Goal: Understand process/instructions

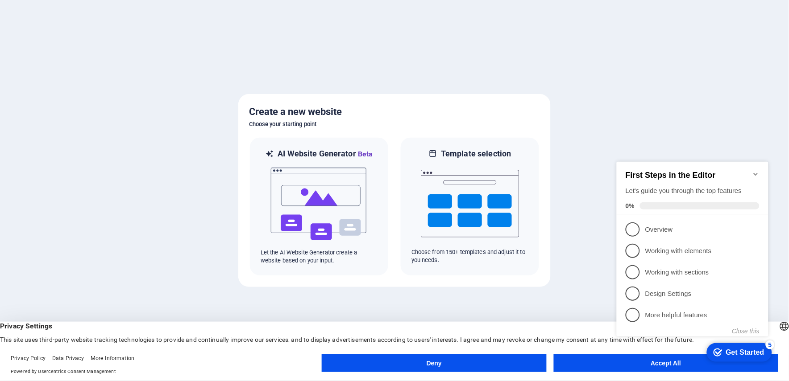
click at [629, 364] on div "checkmark Get Started 5 First Steps in the Editor Let's guide you through the t…" at bounding box center [693, 257] width 162 height 215
click at [659, 364] on div "checkmark Get Started 5 First Steps in the Editor Let's guide you through the t…" at bounding box center [693, 257] width 162 height 215
click at [702, 289] on p "Design Settings - incomplete" at bounding box center [698, 293] width 107 height 9
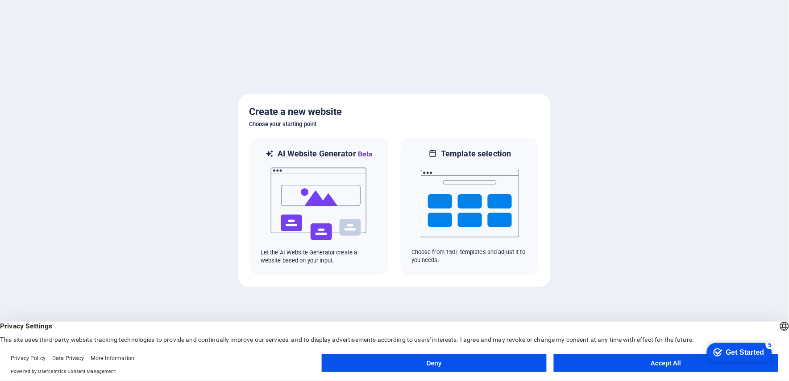
click at [662, 361] on button "Accept All" at bounding box center [666, 364] width 224 height 18
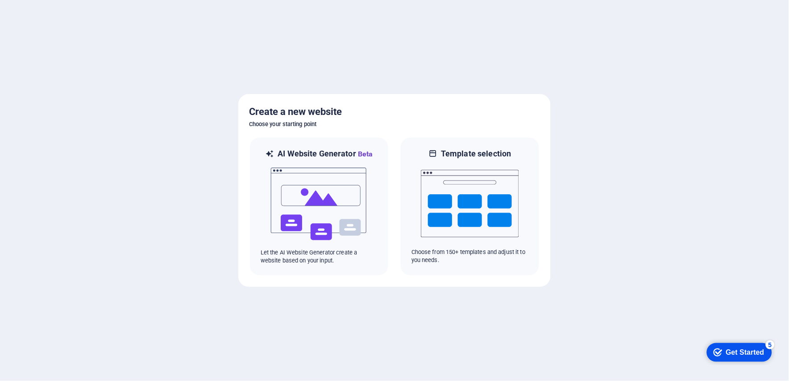
click at [740, 353] on div "Get Started" at bounding box center [744, 352] width 38 height 8
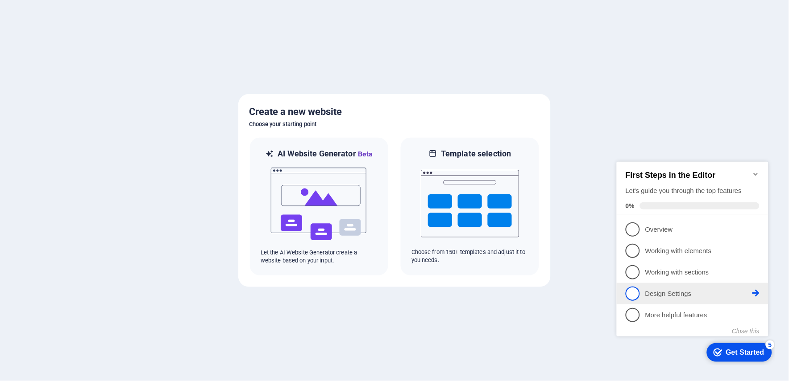
click at [752, 290] on icon at bounding box center [755, 293] width 7 height 7
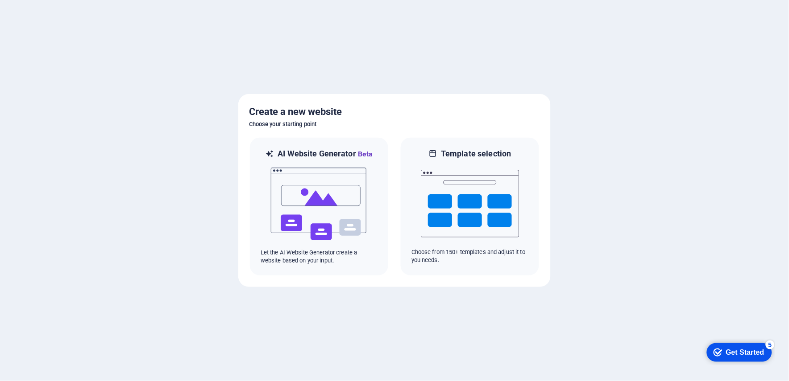
click at [751, 350] on div "Get Started" at bounding box center [744, 352] width 38 height 8
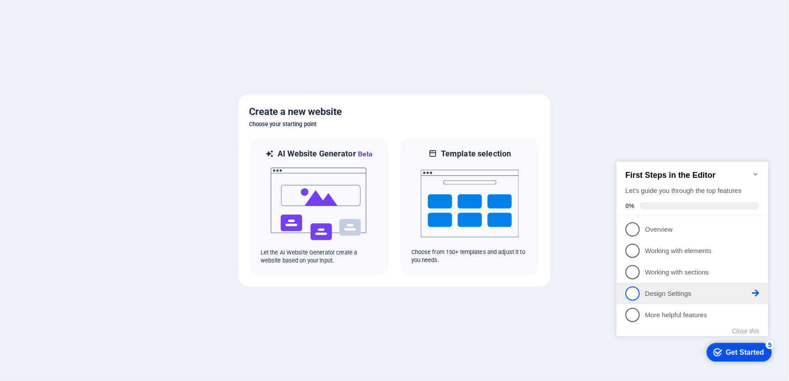
click at [626, 290] on span "4" at bounding box center [632, 293] width 14 height 14
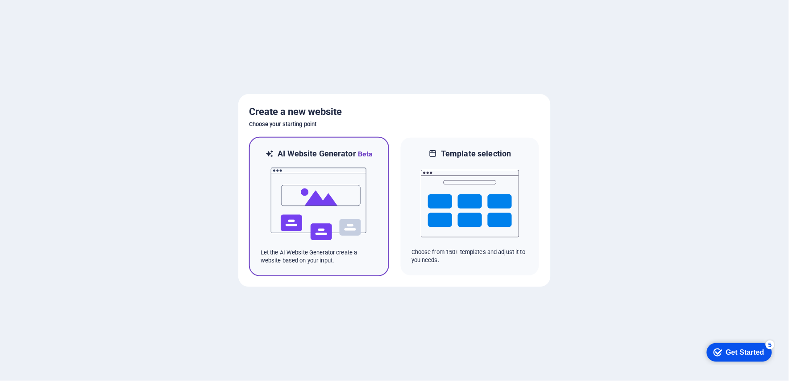
click at [298, 194] on img at bounding box center [319, 204] width 98 height 89
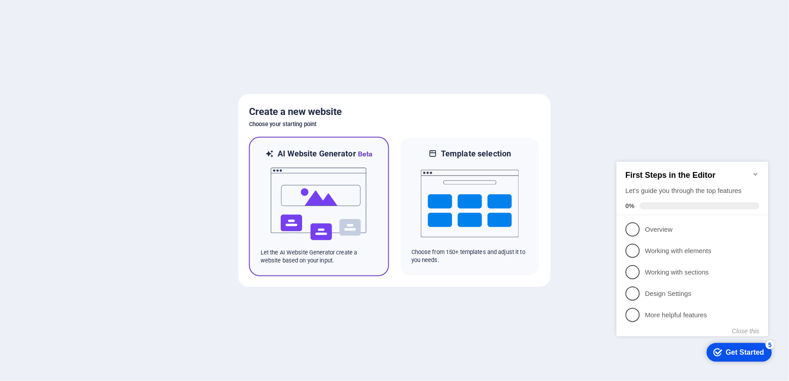
click at [325, 191] on img at bounding box center [319, 204] width 98 height 89
